Goal: Task Accomplishment & Management: Complete application form

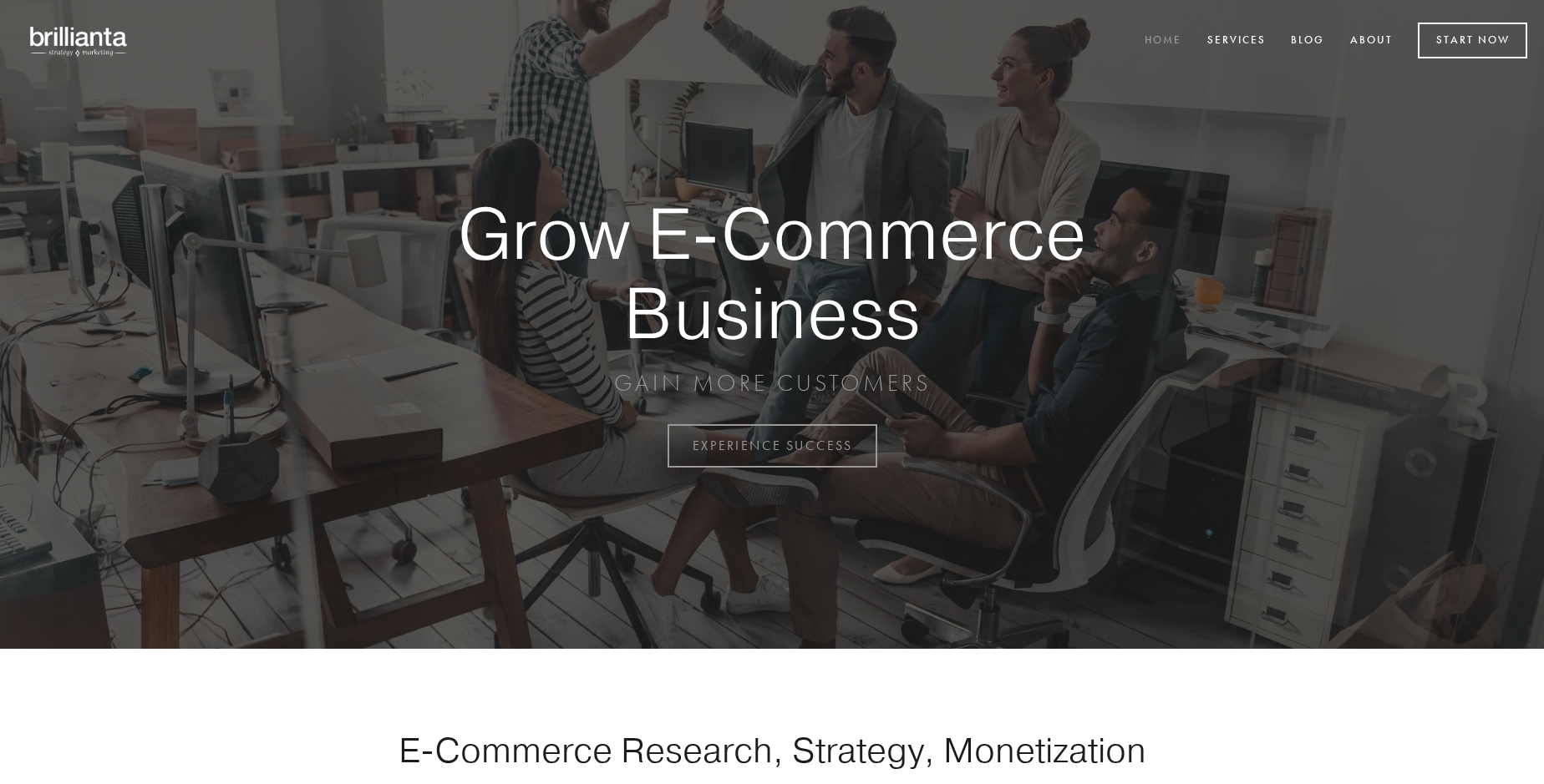
scroll to position [4379, 0]
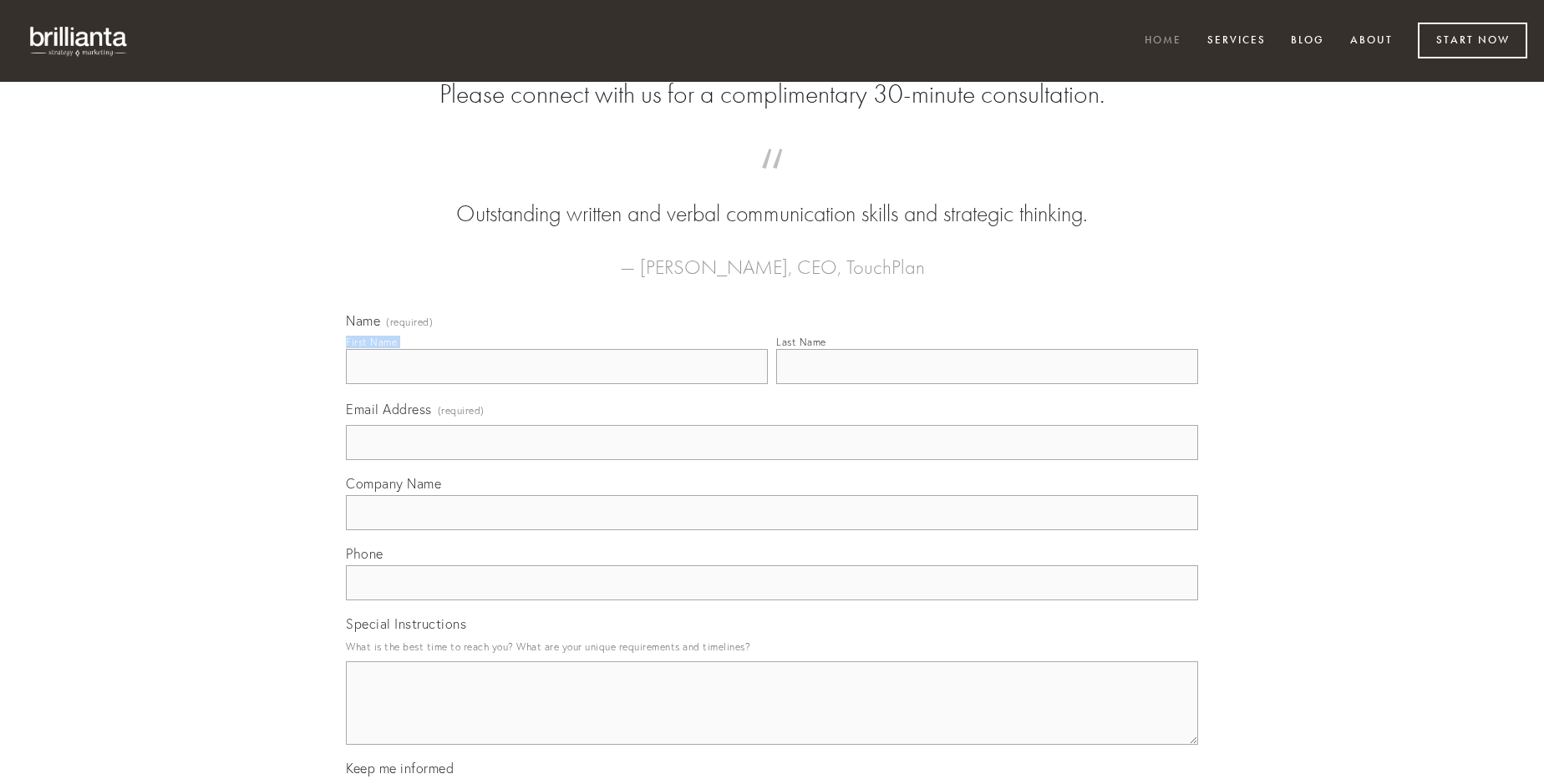
type input "[PERSON_NAME]"
click at [986, 384] on input "Last Name" at bounding box center [987, 367] width 422 height 35
type input "[PERSON_NAME]"
click at [772, 461] on input "Email Address (required)" at bounding box center [772, 442] width 852 height 35
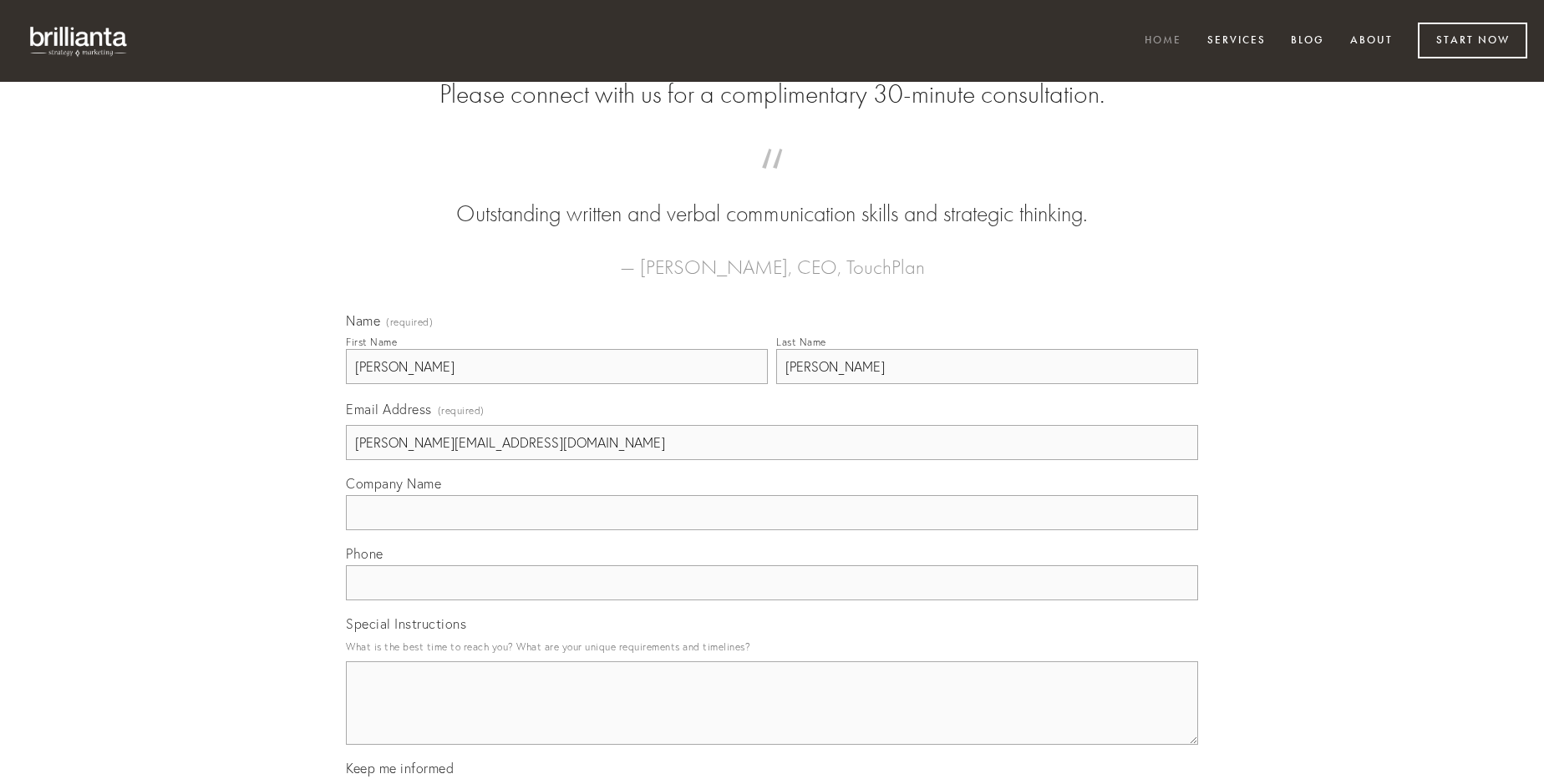
type input "[PERSON_NAME][EMAIL_ADDRESS][DOMAIN_NAME]"
click at [772, 530] on input "Company Name" at bounding box center [772, 513] width 852 height 35
type input "aro"
click at [772, 600] on input "text" at bounding box center [772, 583] width 852 height 35
click at [772, 718] on textarea "Special Instructions" at bounding box center [772, 703] width 852 height 83
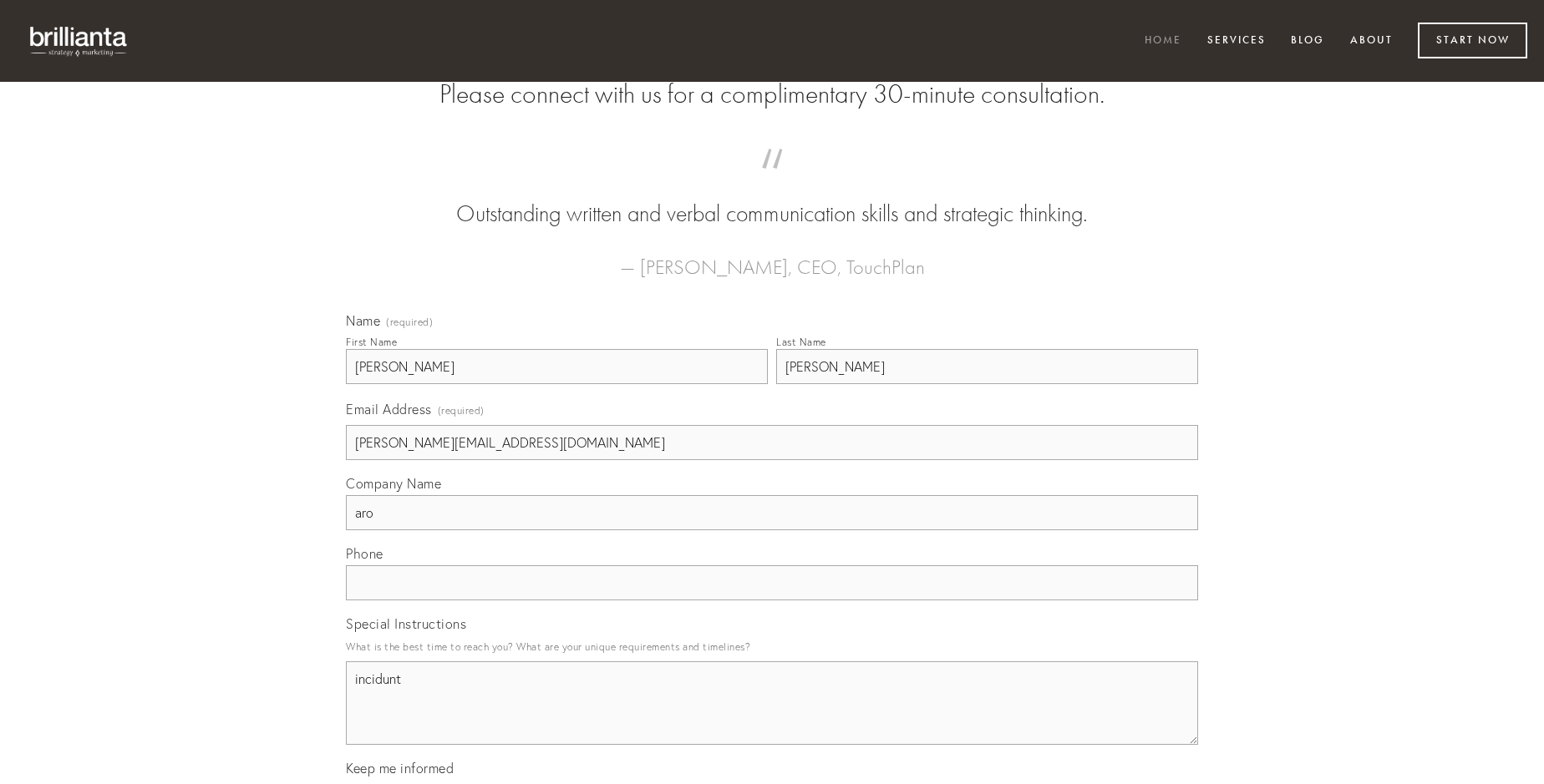
type textarea "incidunt"
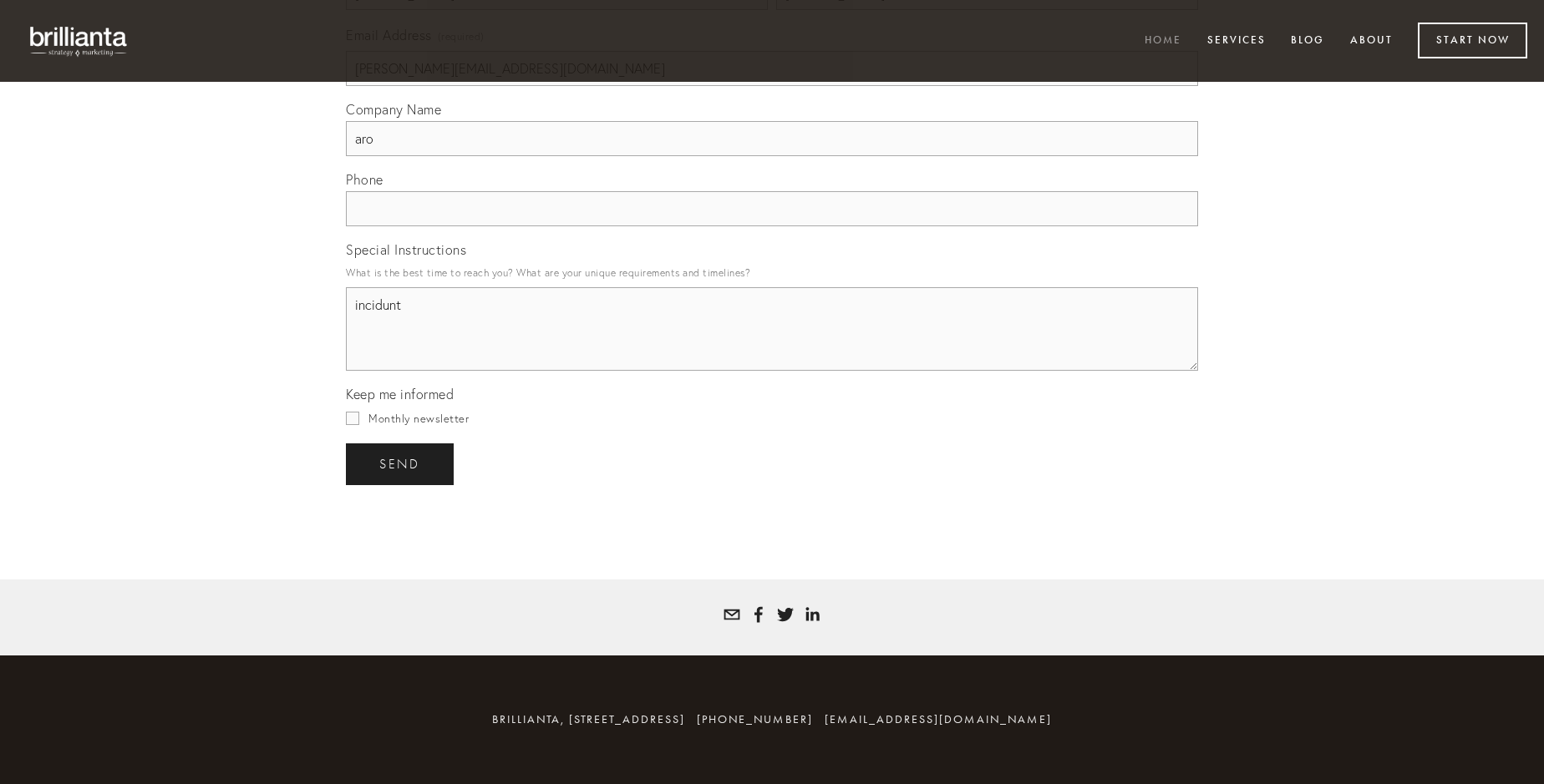
click at [401, 464] on span "send" at bounding box center [400, 465] width 41 height 15
